Goal: Task Accomplishment & Management: Manage account settings

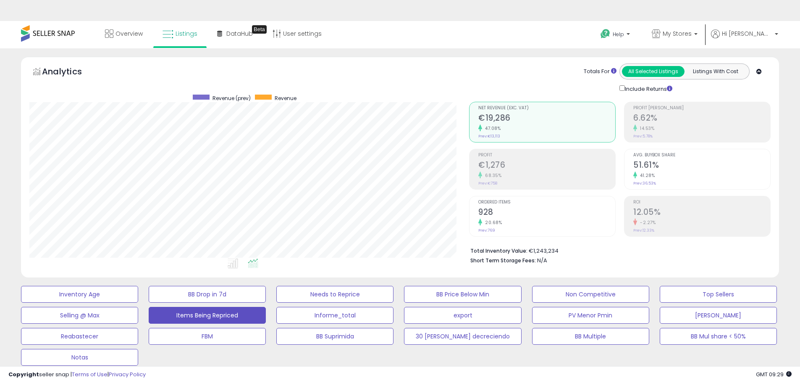
select select "**"
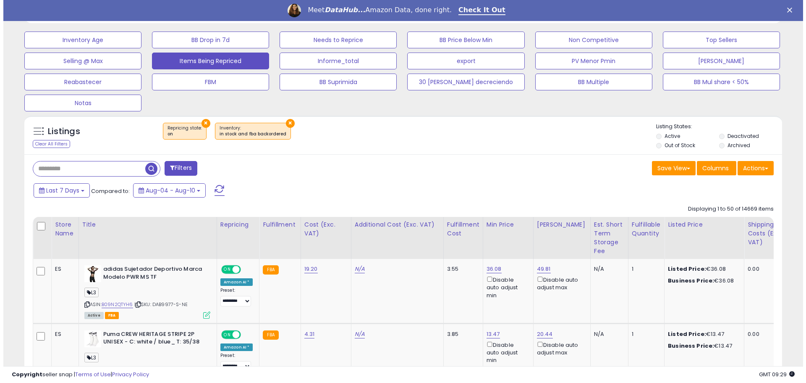
scroll to position [210, 0]
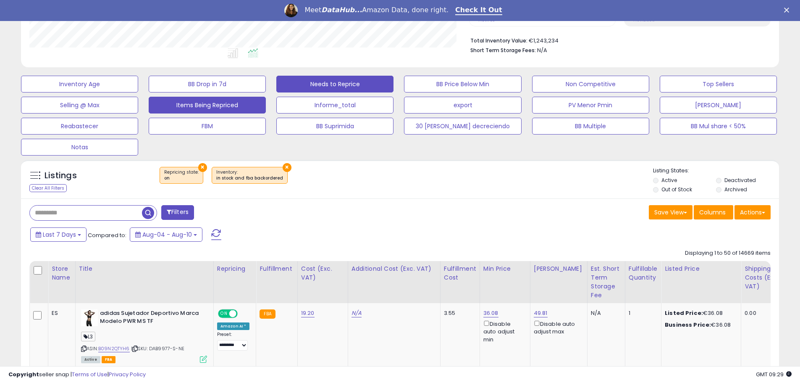
click at [138, 83] on button "Needs to Reprice" at bounding box center [79, 84] width 117 height 17
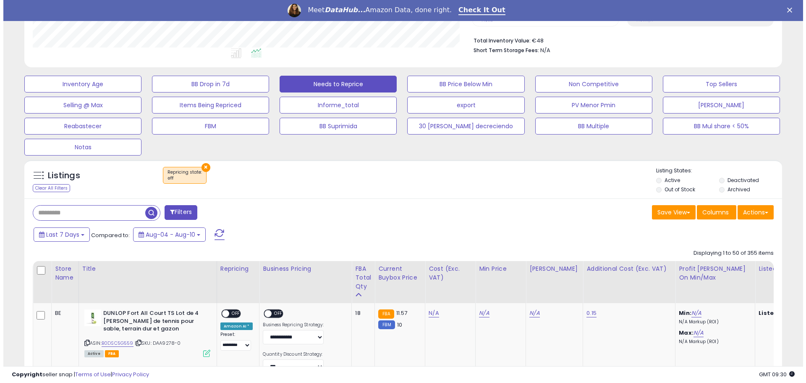
scroll to position [172, 440]
click at [754, 213] on button "Actions" at bounding box center [752, 212] width 36 height 14
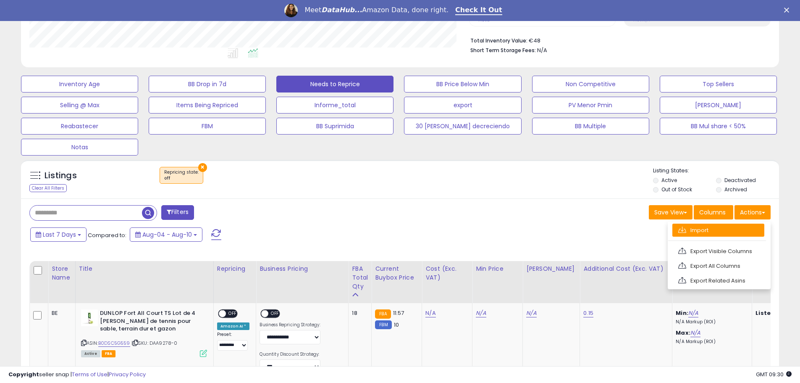
click at [696, 228] on link "Import" at bounding box center [718, 229] width 92 height 13
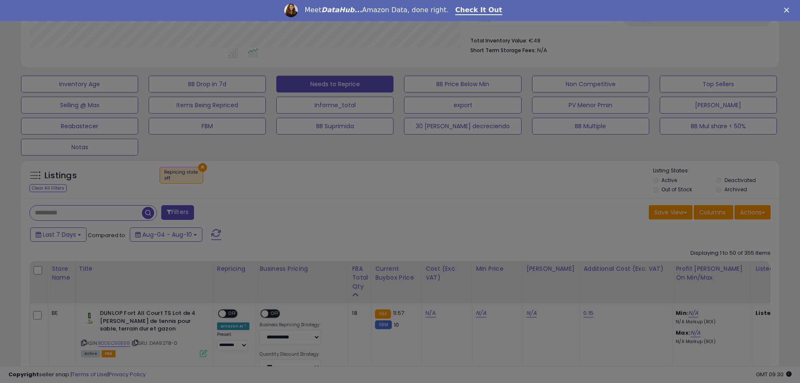
scroll to position [172, 443]
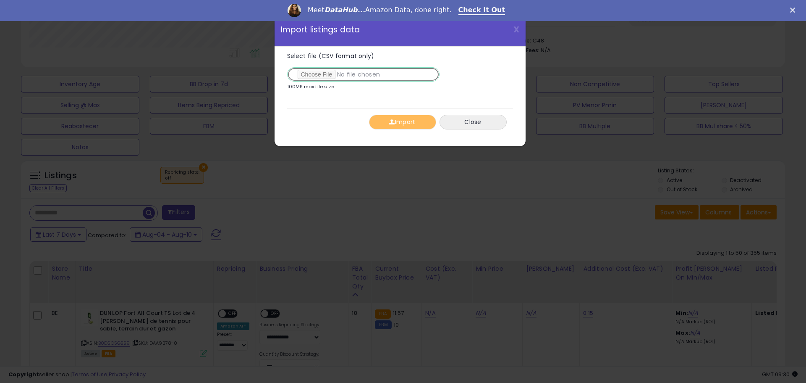
click at [332, 76] on input "Select file (CSV format only)" at bounding box center [363, 74] width 152 height 14
click at [403, 122] on button "Import" at bounding box center [402, 122] width 67 height 15
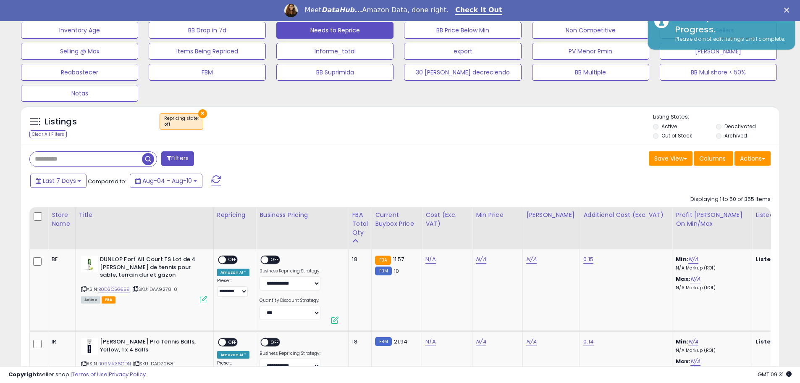
scroll to position [252, 0]
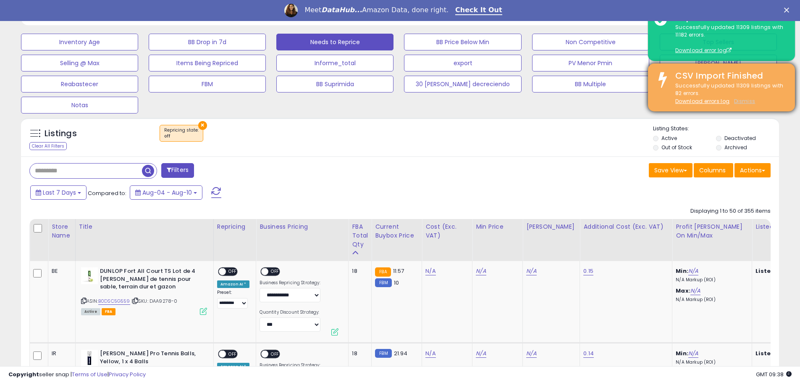
click at [743, 99] on u "Dismiss" at bounding box center [744, 100] width 21 height 7
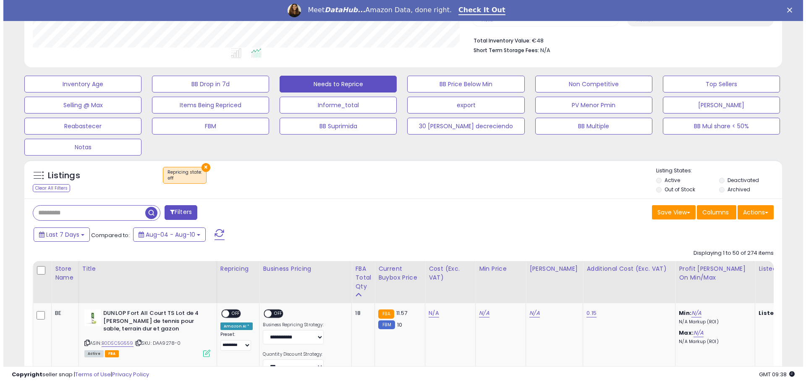
scroll to position [172, 440]
click at [749, 211] on button "Actions" at bounding box center [752, 212] width 36 height 14
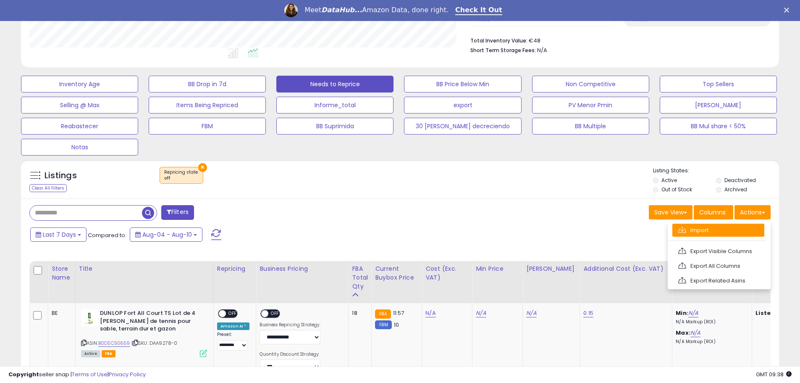
click at [701, 230] on link "Import" at bounding box center [718, 229] width 92 height 13
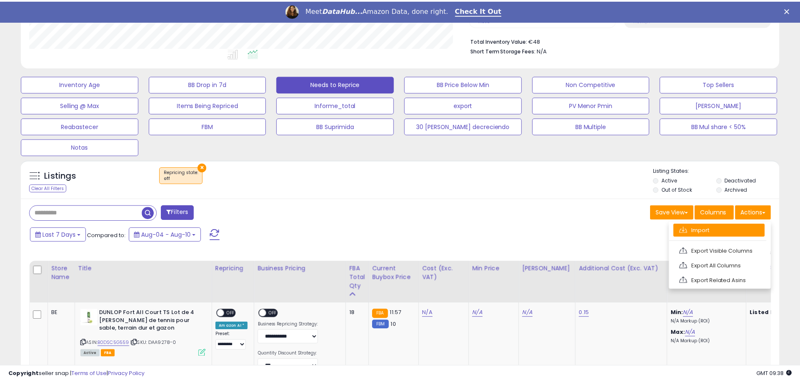
scroll to position [172, 443]
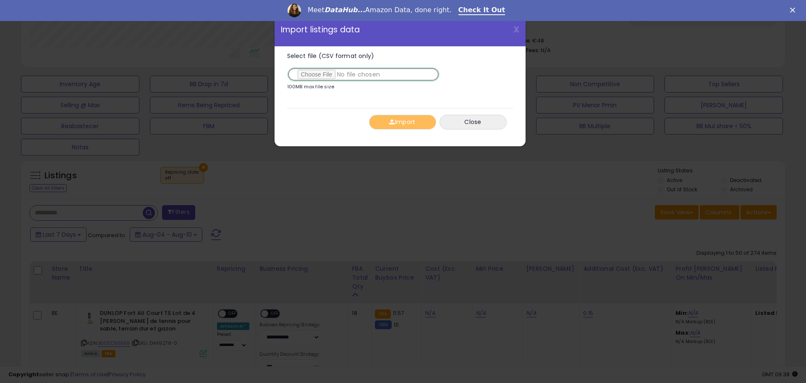
click at [349, 73] on input "Select file (CSV format only)" at bounding box center [363, 74] width 152 height 14
type input "**********"
click at [419, 122] on button "Import" at bounding box center [402, 122] width 67 height 15
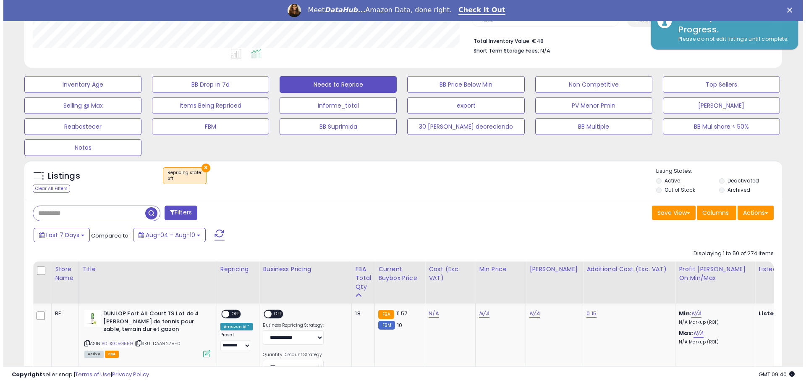
scroll to position [210, 0]
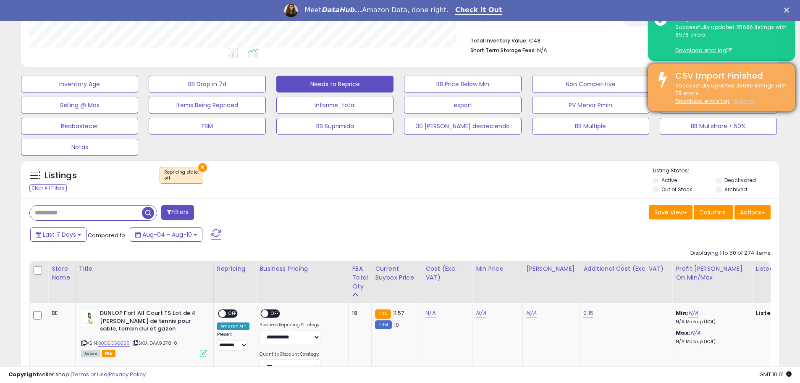
click at [744, 99] on u "Dismiss" at bounding box center [744, 100] width 21 height 7
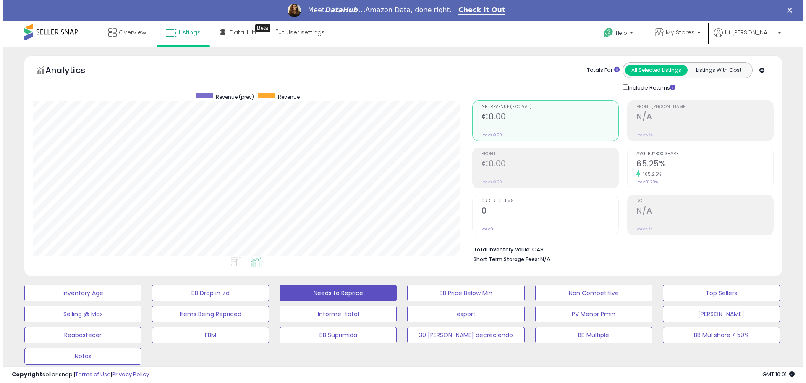
scroll to position [0, 0]
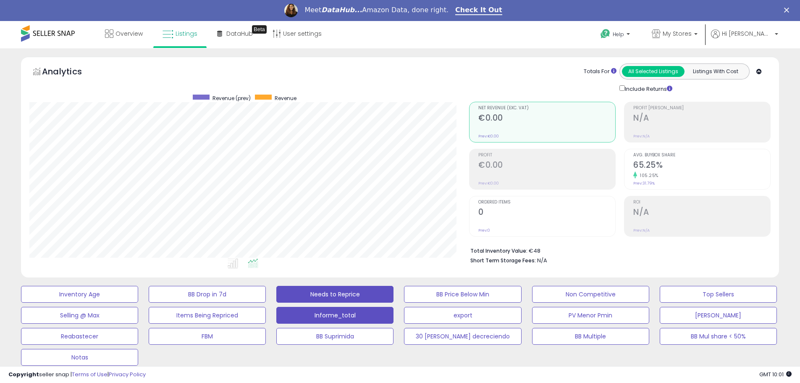
click at [138, 302] on button "Informe_total" at bounding box center [79, 294] width 117 height 17
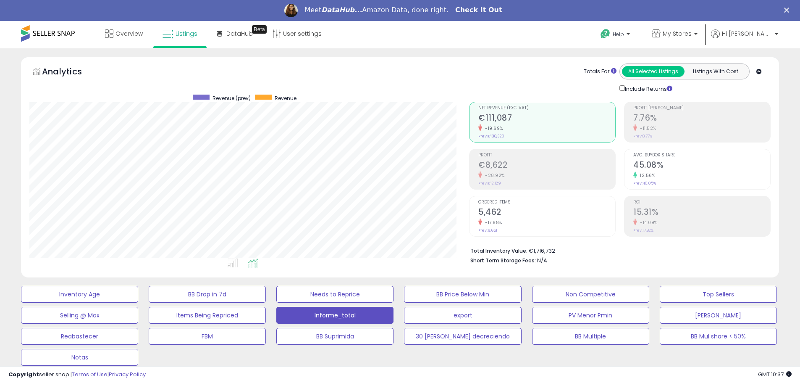
click at [483, 8] on link "Check It Out" at bounding box center [478, 10] width 47 height 9
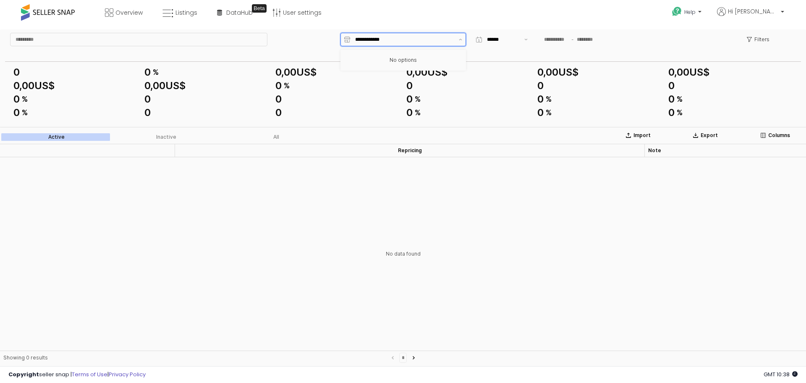
click at [380, 41] on input "App Frame" at bounding box center [404, 39] width 99 height 8
click at [436, 21] on div "Overview Listings Beta" at bounding box center [260, 18] width 533 height 36
click at [766, 36] on p "Filters" at bounding box center [762, 39] width 15 height 7
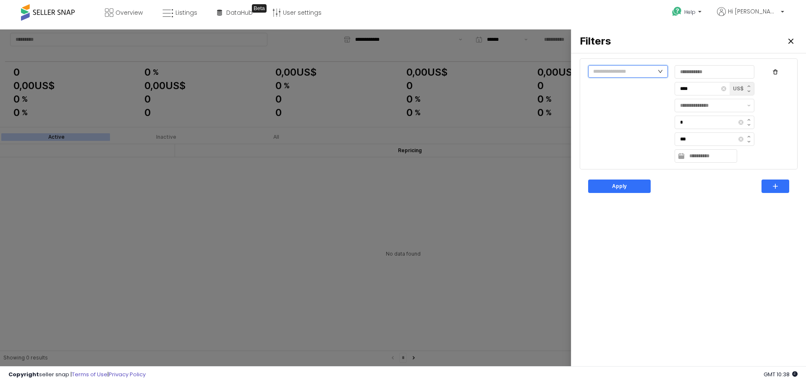
click at [649, 75] on input "text" at bounding box center [628, 71] width 80 height 13
click at [792, 40] on icon "Close" at bounding box center [791, 41] width 5 height 5
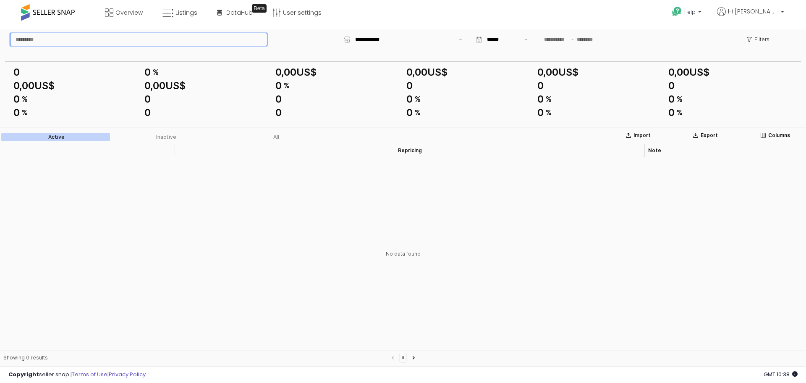
click at [114, 39] on input "App Frame" at bounding box center [138, 39] width 257 height 13
click at [193, 38] on input "App Frame" at bounding box center [138, 39] width 257 height 13
type input "*"
type input "**********"
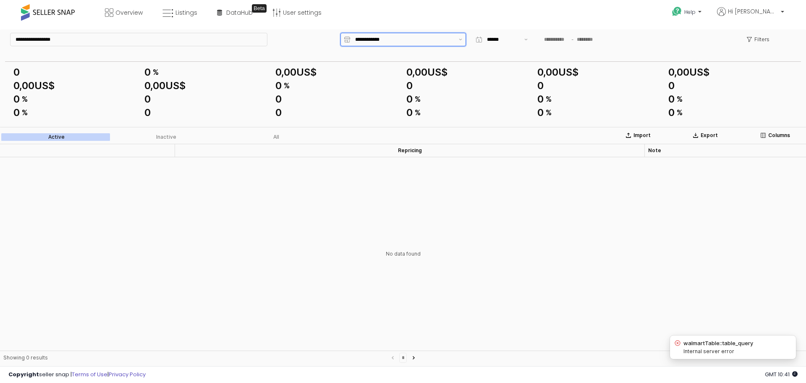
click at [370, 41] on input "App Frame" at bounding box center [404, 39] width 99 height 8
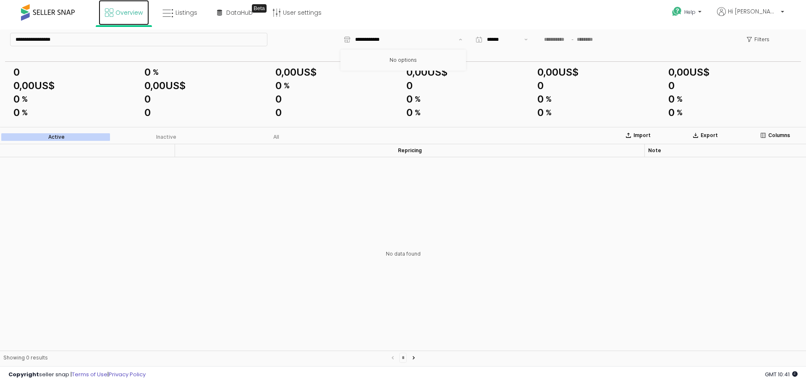
click at [129, 14] on span "Overview" at bounding box center [128, 12] width 27 height 8
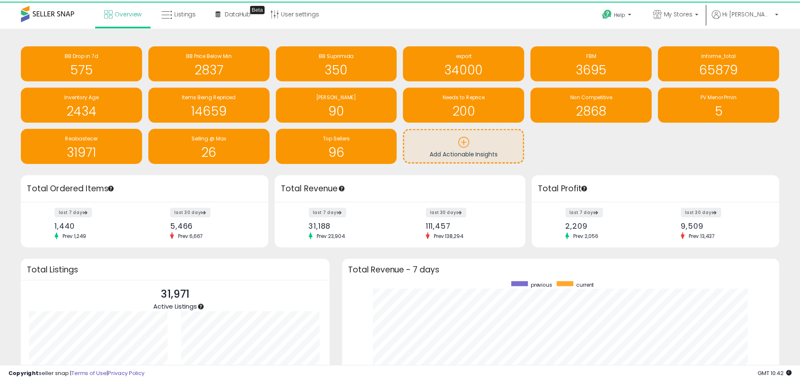
scroll to position [419757, 419496]
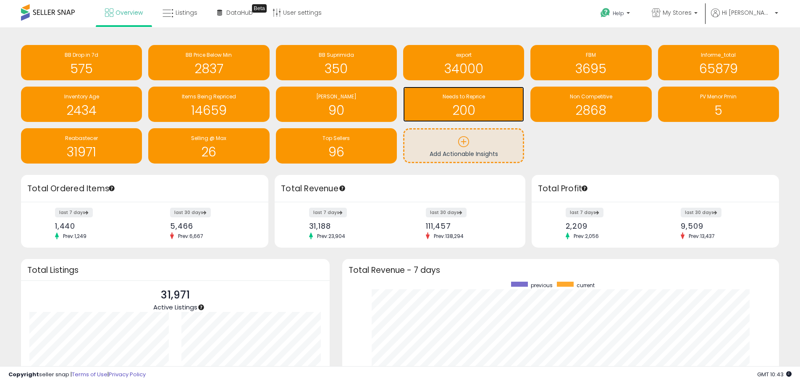
click at [471, 111] on h1 "200" at bounding box center [463, 110] width 113 height 14
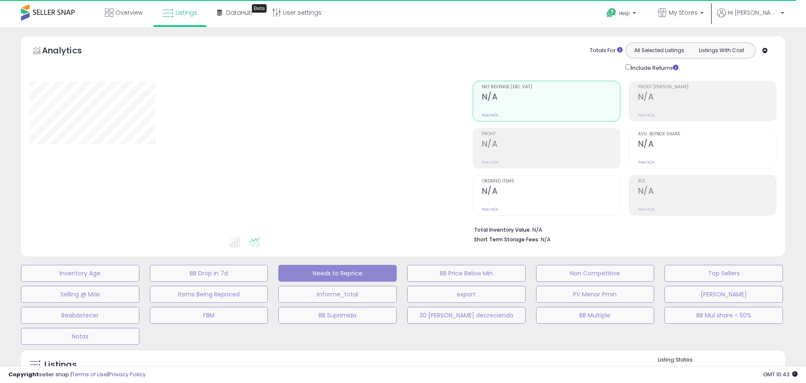
select select "**"
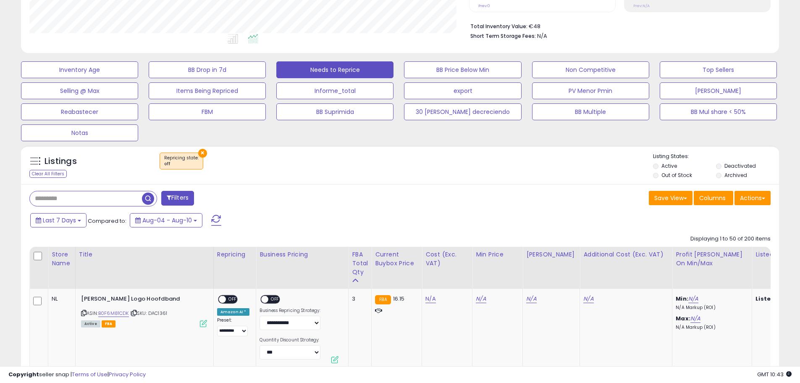
scroll to position [252, 0]
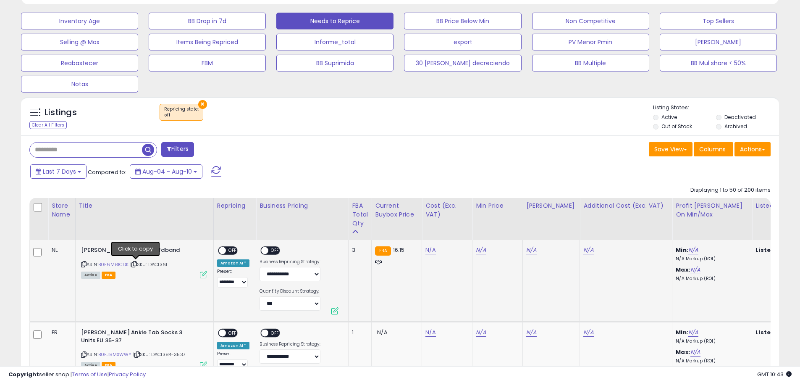
click at [136, 264] on icon at bounding box center [133, 264] width 5 height 5
click at [429, 250] on link "N/A" at bounding box center [430, 250] width 10 height 8
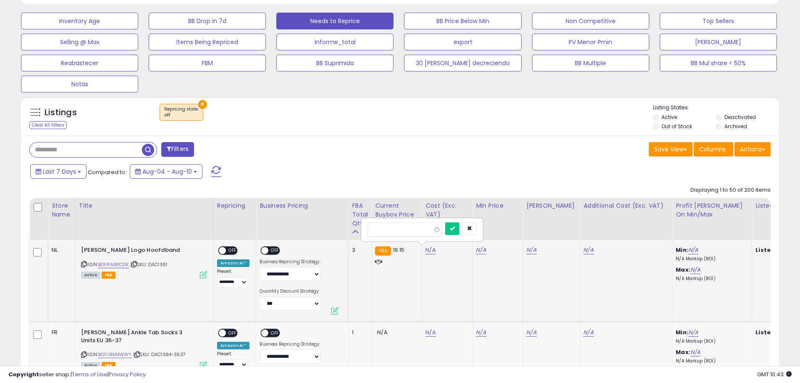
type input "*"
type input "****"
click at [455, 226] on icon "submit" at bounding box center [452, 227] width 5 height 5
click at [231, 251] on span "OFF" at bounding box center [232, 250] width 13 height 7
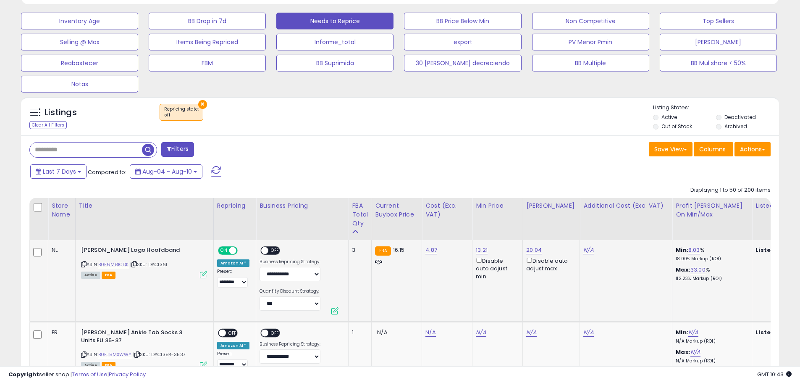
click at [270, 249] on span "OFF" at bounding box center [275, 250] width 13 height 7
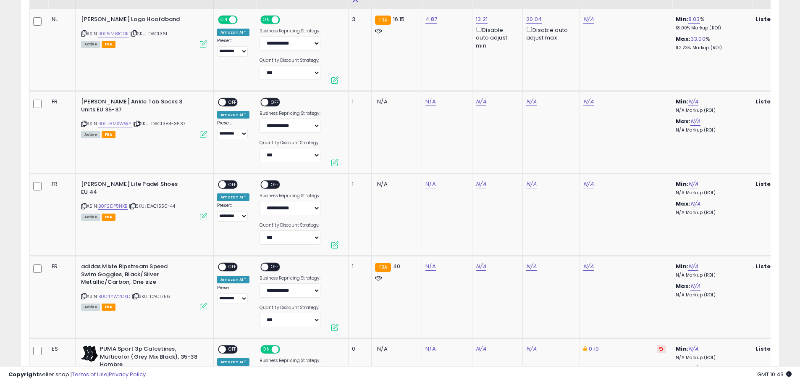
scroll to position [420, 0]
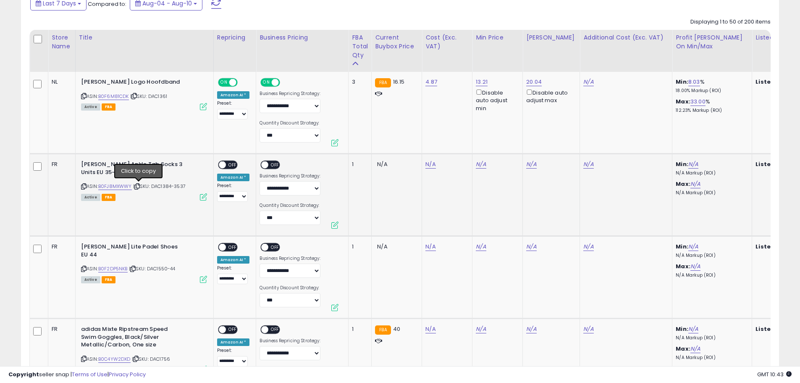
click at [139, 186] on icon at bounding box center [136, 186] width 5 height 5
click at [430, 163] on link "N/A" at bounding box center [430, 164] width 10 height 8
type input "*"
type input "****"
click at [455, 142] on icon "submit" at bounding box center [452, 142] width 5 height 5
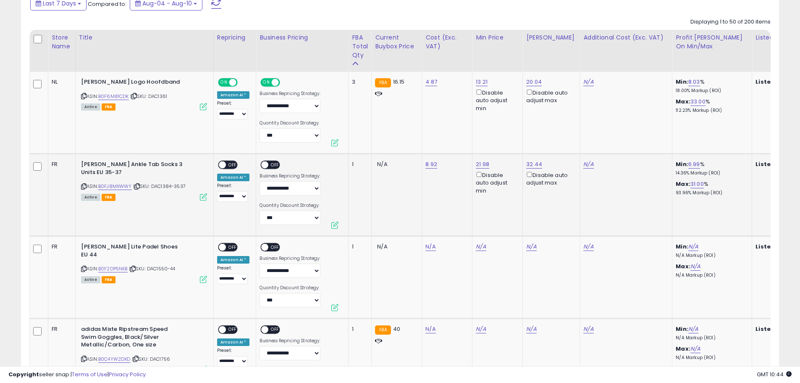
click at [232, 165] on span "OFF" at bounding box center [232, 164] width 13 height 7
click at [275, 164] on span "OFF" at bounding box center [275, 164] width 13 height 7
click at [135, 269] on icon at bounding box center [132, 268] width 5 height 5
click at [428, 247] on link "N/A" at bounding box center [430, 246] width 10 height 8
type input "**"
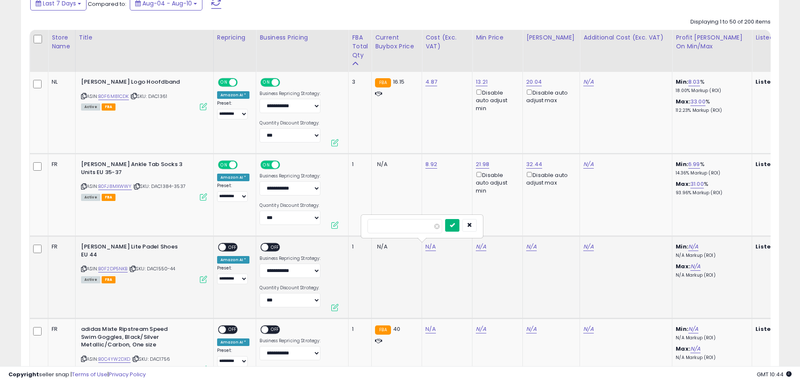
type input "*****"
click at [459, 225] on button "submit" at bounding box center [452, 225] width 14 height 13
click at [232, 248] on span "OFF" at bounding box center [232, 247] width 13 height 7
click at [273, 247] on span "OFF" at bounding box center [275, 247] width 13 height 7
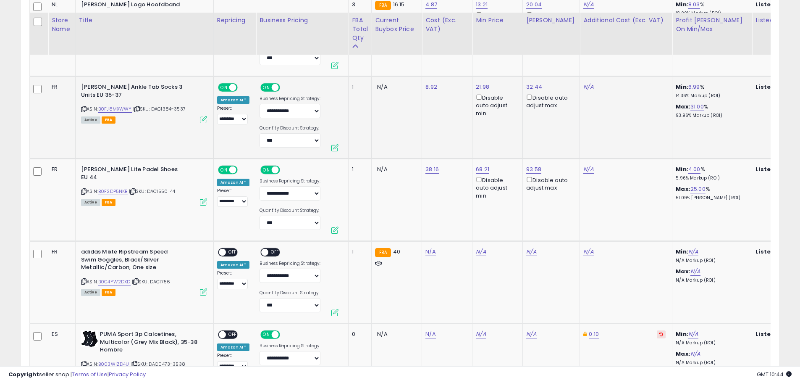
scroll to position [546, 0]
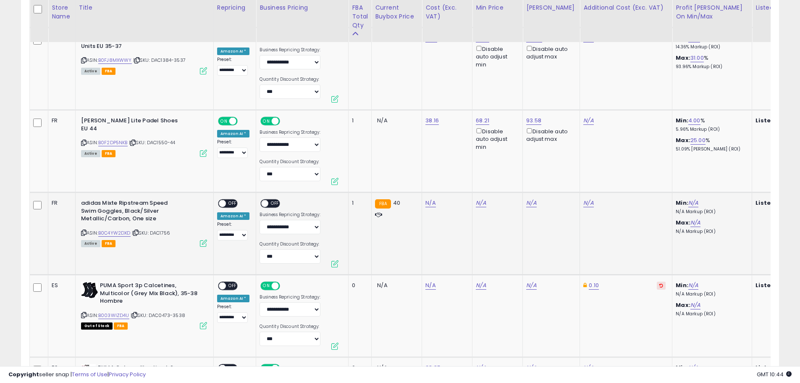
click at [139, 232] on icon at bounding box center [135, 232] width 5 height 5
click at [428, 203] on link "N/A" at bounding box center [430, 203] width 10 height 8
type input "**"
type input "****"
click at [459, 176] on button "submit" at bounding box center [452, 181] width 14 height 13
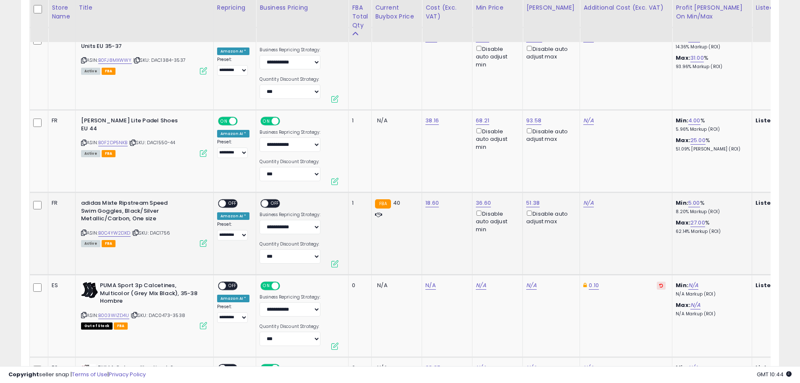
click at [233, 204] on span "OFF" at bounding box center [232, 203] width 13 height 7
click at [273, 203] on span "OFF" at bounding box center [275, 203] width 13 height 7
click at [136, 313] on icon at bounding box center [134, 314] width 5 height 5
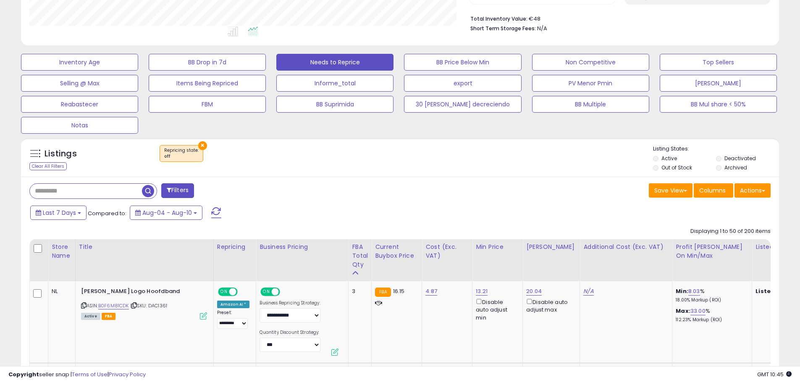
scroll to position [210, 0]
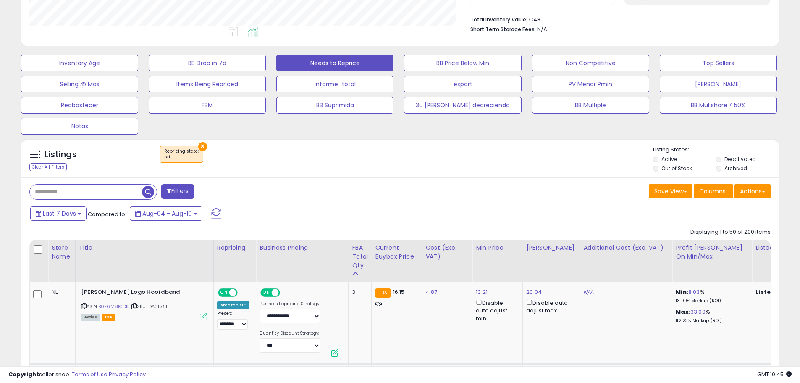
click at [211, 213] on span at bounding box center [216, 213] width 10 height 11
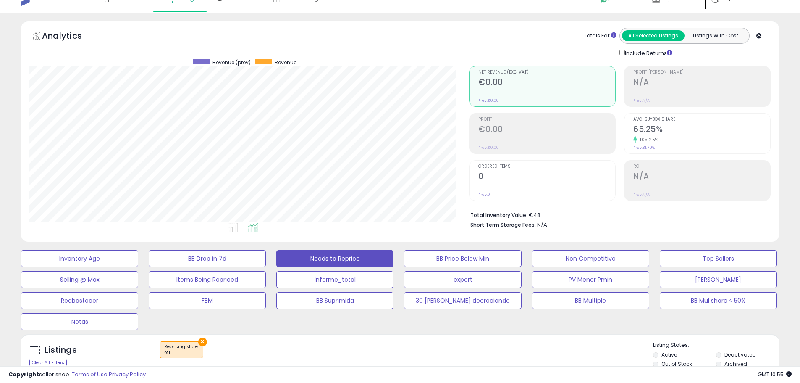
scroll to position [0, 0]
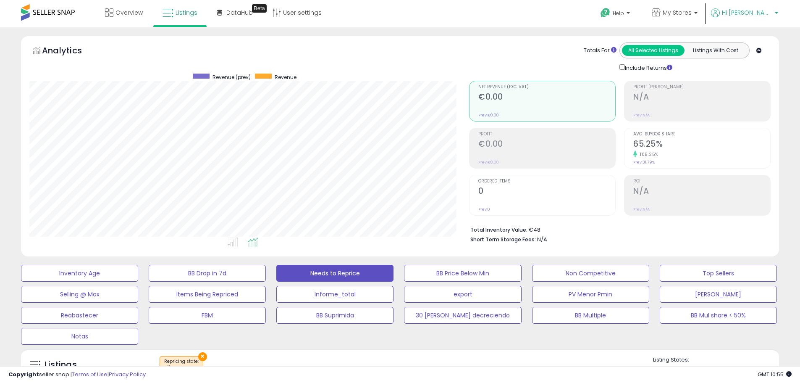
click at [755, 13] on span "Hi [PERSON_NAME]" at bounding box center [747, 12] width 50 height 8
click at [767, 90] on link "Logout" at bounding box center [759, 89] width 18 height 8
